Goal: Find specific page/section: Find specific page/section

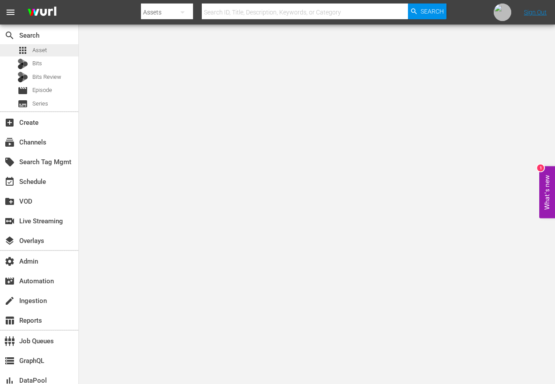
click at [36, 50] on span "Asset" at bounding box center [39, 50] width 14 height 9
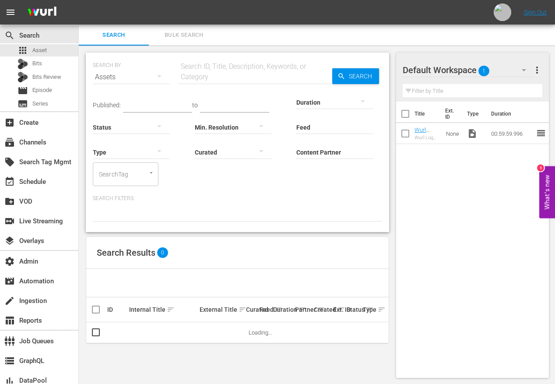
click at [329, 152] on input "Content Partner" at bounding box center [334, 153] width 77 height 32
type input "z"
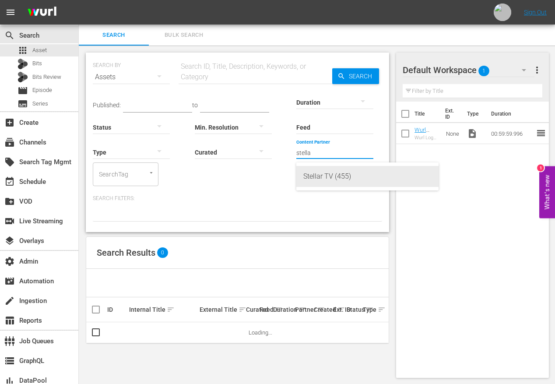
click at [327, 176] on div "Stellar TV (455)" at bounding box center [367, 176] width 128 height 21
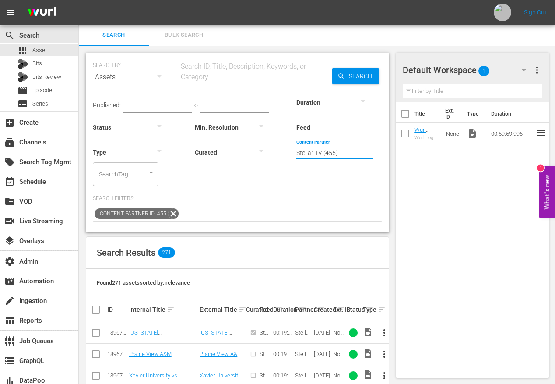
click at [342, 155] on input "Stellar TV (455)" at bounding box center [334, 153] width 77 height 32
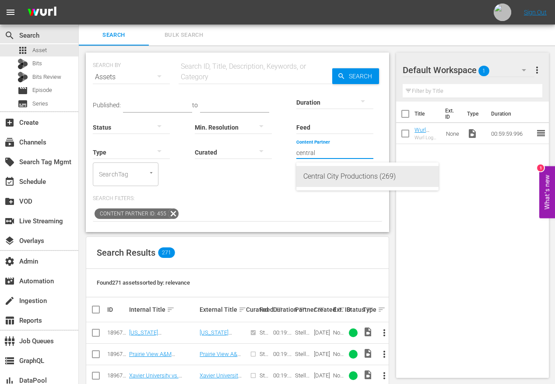
click at [338, 173] on div "Central City Productions (269)" at bounding box center [367, 176] width 128 height 21
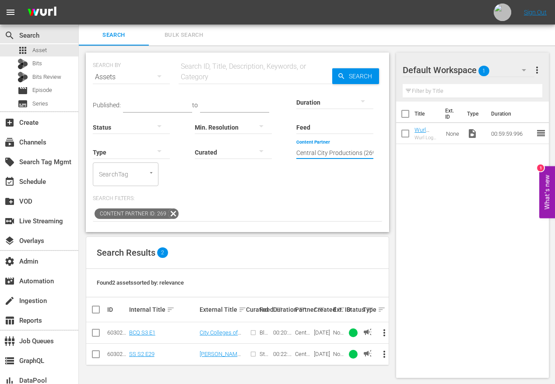
click at [342, 150] on input "Central City Productions (269)" at bounding box center [334, 153] width 77 height 32
click at [341, 150] on input "Central City Productions (269)" at bounding box center [334, 153] width 77 height 32
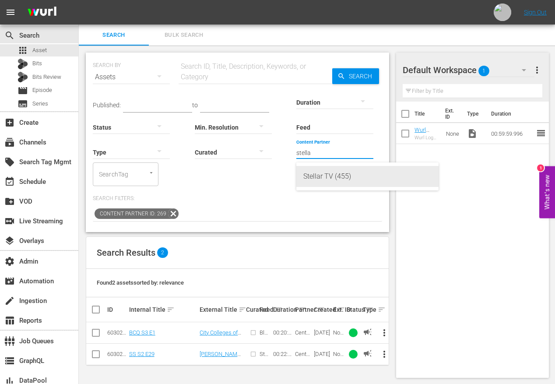
click at [349, 178] on div "Stellar TV (455)" at bounding box center [367, 176] width 128 height 21
type input "Stellar TV (455)"
